Goal: Find specific page/section: Find specific page/section

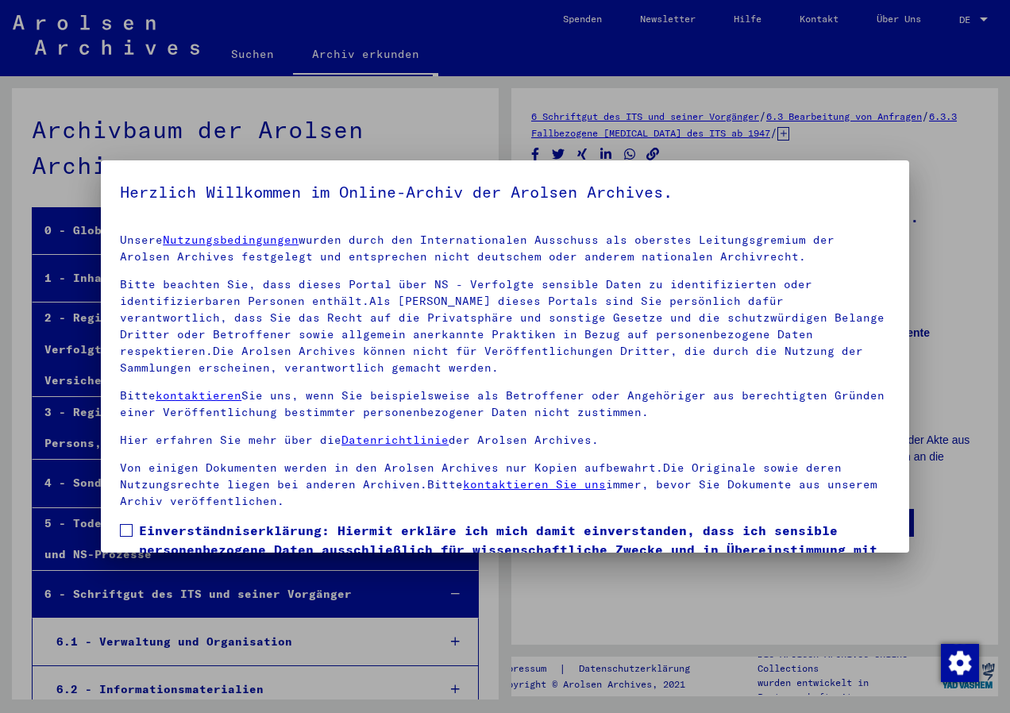
scroll to position [102, 0]
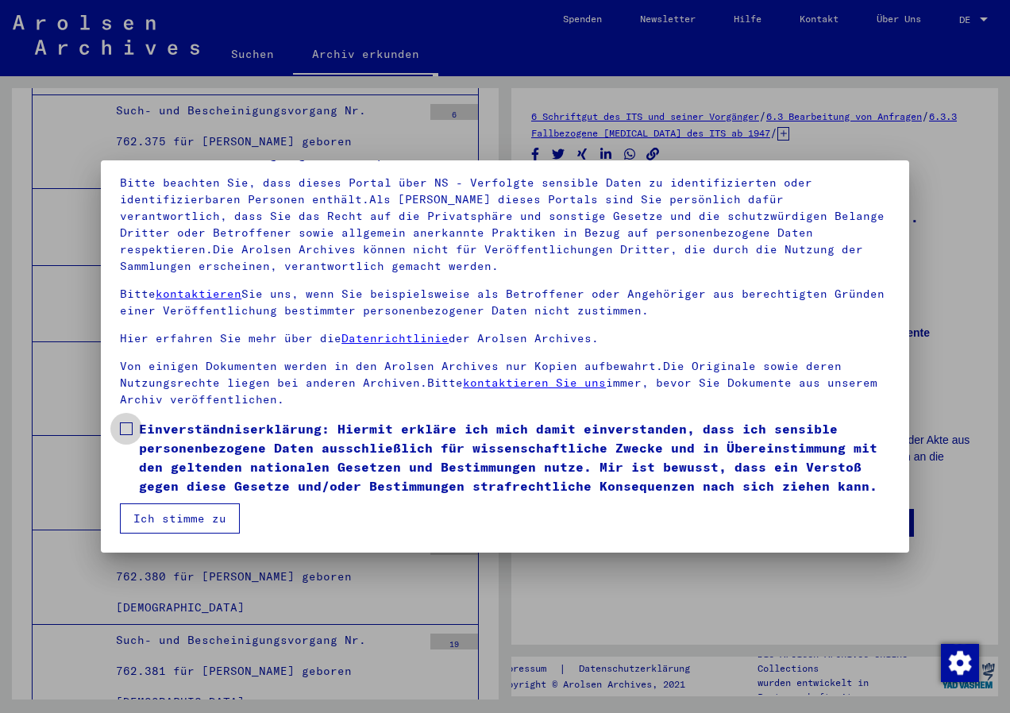
drag, startPoint x: 122, startPoint y: 427, endPoint x: 132, endPoint y: 446, distance: 21.7
click at [122, 430] on span at bounding box center [126, 429] width 13 height 13
click at [168, 516] on button "Ich stimme zu" at bounding box center [180, 519] width 120 height 30
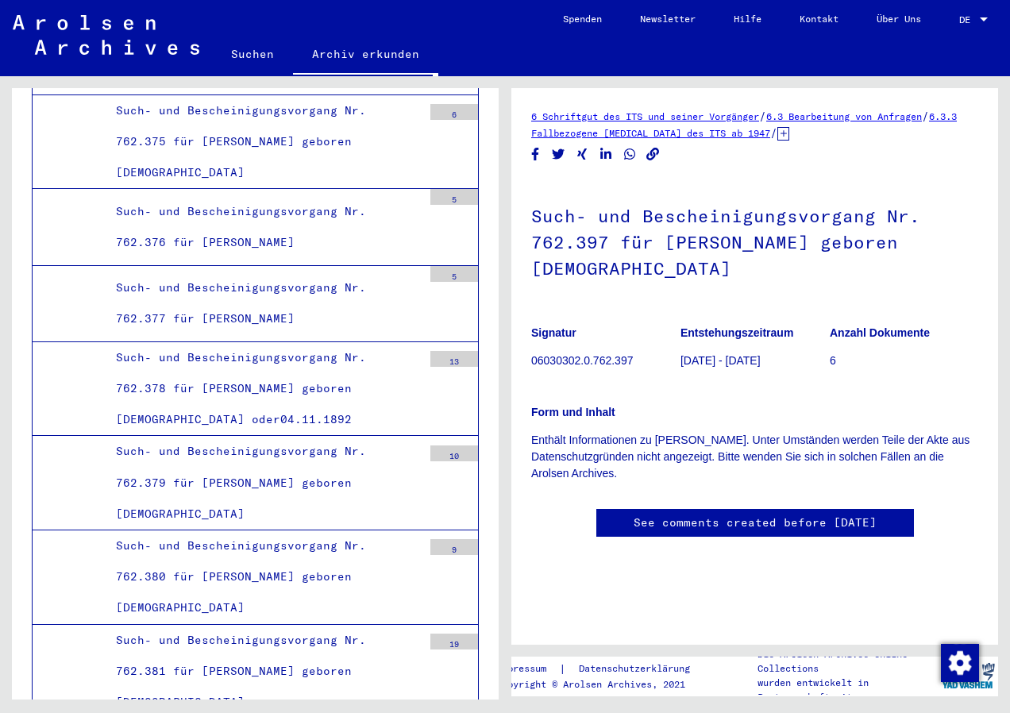
drag, startPoint x: 392, startPoint y: 405, endPoint x: 376, endPoint y: 418, distance: 19.7
click at [985, 16] on div at bounding box center [984, 19] width 14 height 11
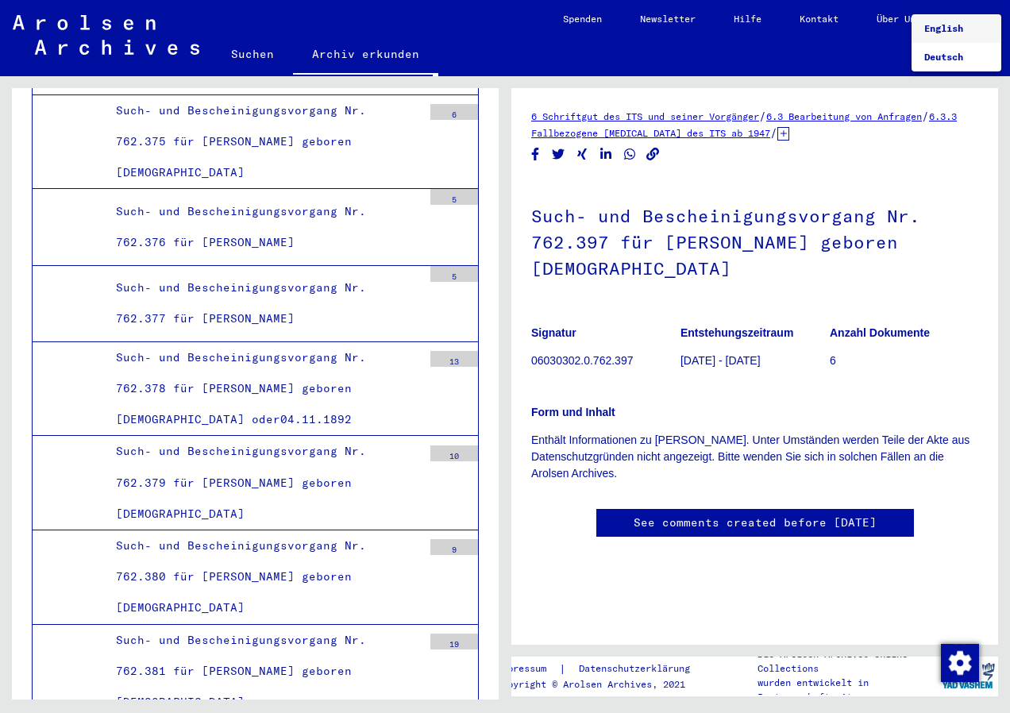
click at [829, 37] on div at bounding box center [505, 356] width 1010 height 713
click at [820, 20] on link "Kontakt" at bounding box center [819, 19] width 77 height 38
